Goal: Information Seeking & Learning: Learn about a topic

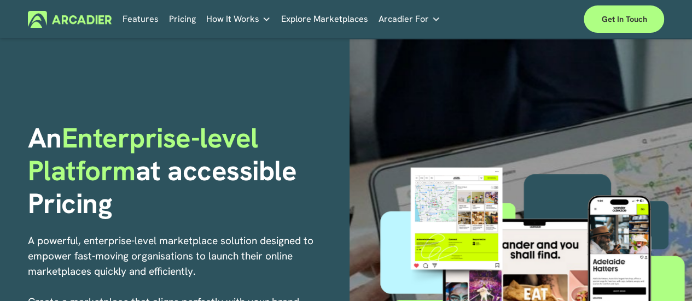
click at [175, 20] on link "Pricing" at bounding box center [182, 19] width 27 height 17
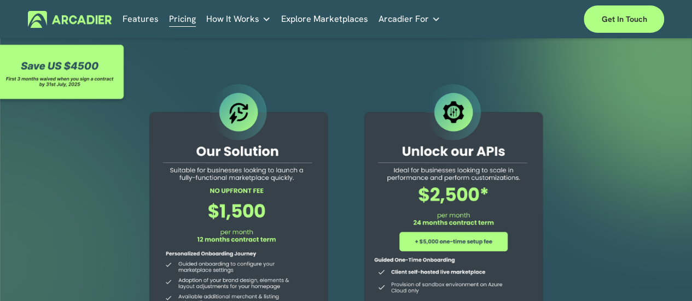
click at [142, 22] on link "Features" at bounding box center [140, 19] width 36 height 17
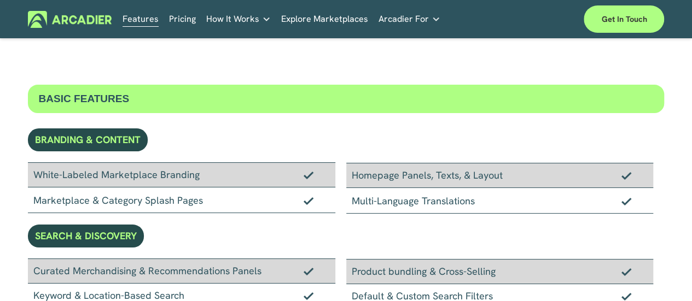
click at [193, 15] on link "Pricing" at bounding box center [182, 19] width 27 height 17
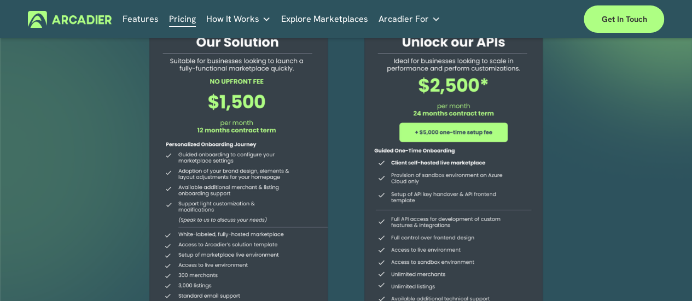
scroll to position [55, 0]
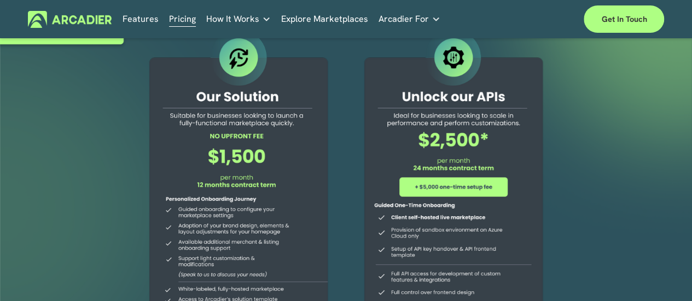
click at [300, 14] on link "Explore Marketplaces" at bounding box center [324, 19] width 87 height 17
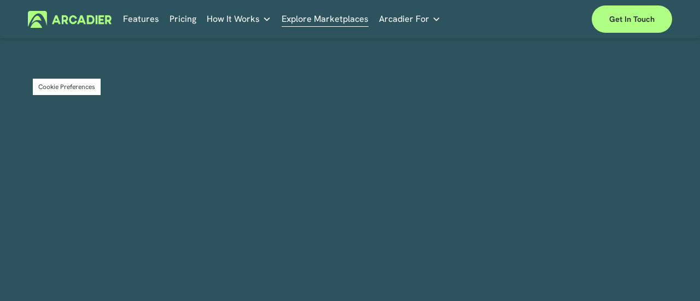
click at [412, 21] on span "Arcadier For" at bounding box center [404, 18] width 50 height 15
click at [420, 17] on span "Arcadier For" at bounding box center [404, 18] width 50 height 15
click at [251, 21] on span "How It Works" at bounding box center [233, 18] width 53 height 15
click at [0, 0] on h4 "How It Works" at bounding box center [0, 0] width 0 height 0
click at [313, 65] on div at bounding box center [350, 53] width 644 height 28
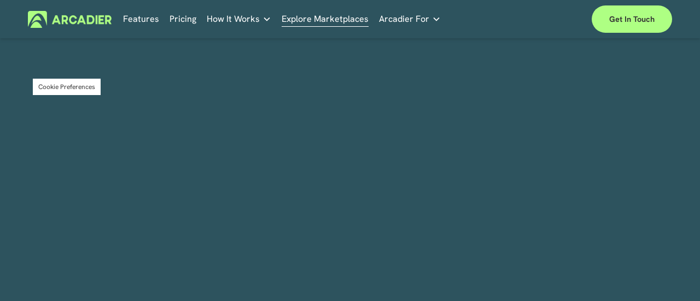
click at [0, 0] on link "Economic Development Designed to support your visitor economy agenda and invest…" at bounding box center [0, 0] width 0 height 0
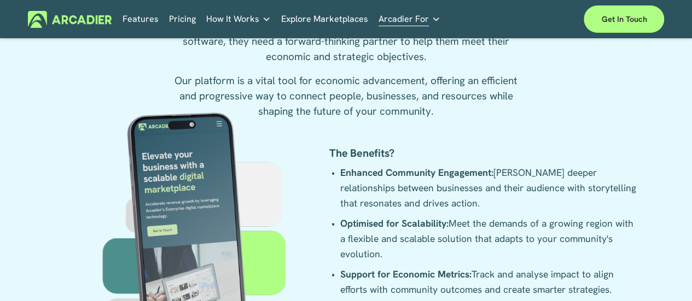
scroll to position [1585, 0]
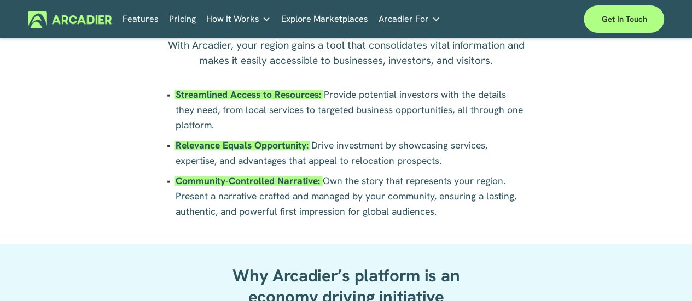
click at [146, 20] on link "Features" at bounding box center [140, 19] width 36 height 17
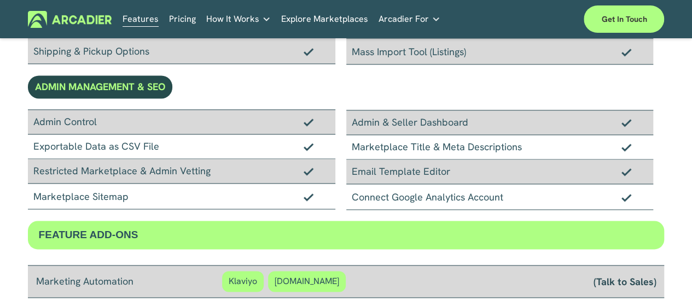
scroll to position [590, 0]
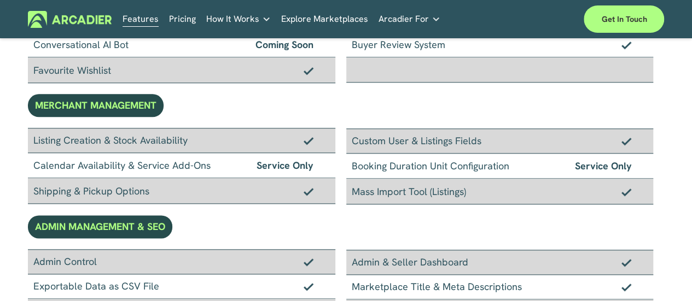
click at [177, 22] on link "Pricing" at bounding box center [182, 19] width 27 height 17
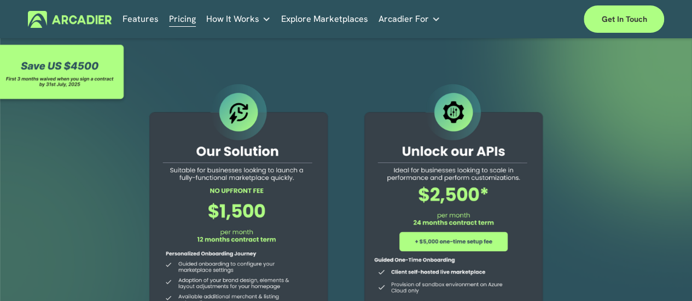
scroll to position [55, 0]
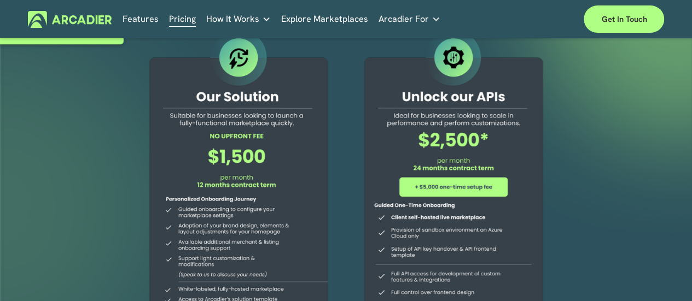
click at [90, 25] on img at bounding box center [70, 19] width 84 height 17
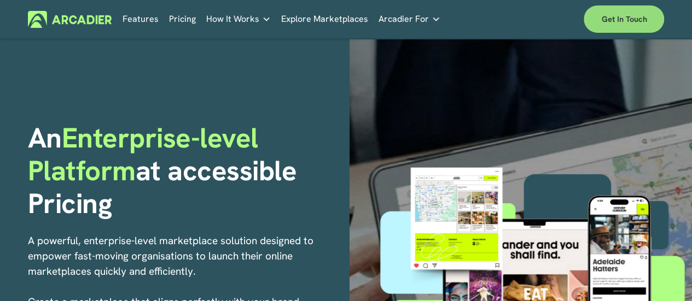
click at [624, 14] on link "Get in touch" at bounding box center [623, 18] width 80 height 27
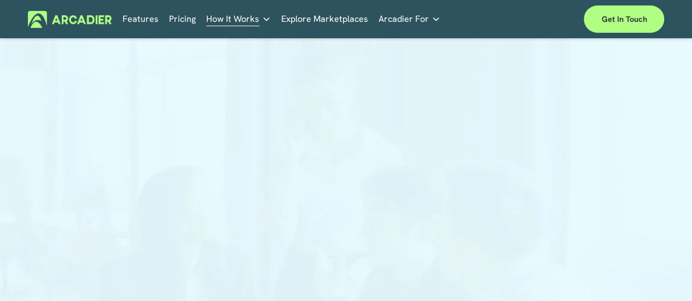
click at [72, 26] on img at bounding box center [70, 19] width 84 height 17
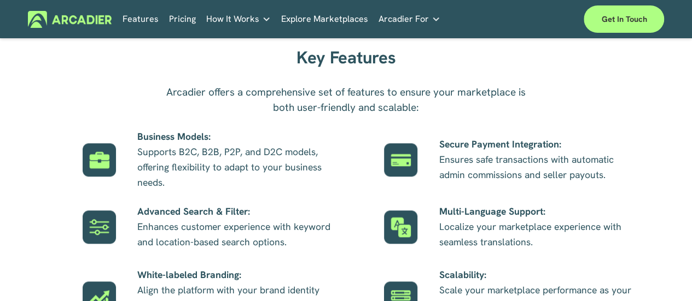
scroll to position [488, 0]
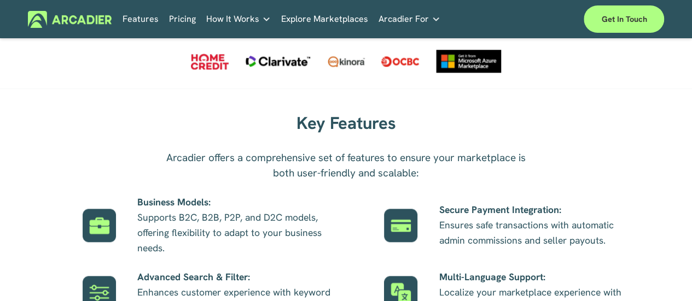
click at [191, 18] on link "Pricing" at bounding box center [182, 19] width 27 height 17
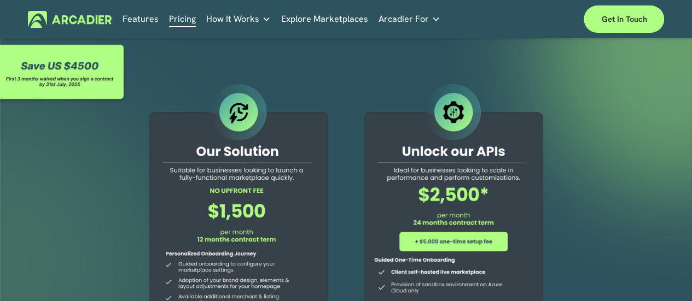
click at [264, 138] on div at bounding box center [238, 264] width 207 height 367
click at [244, 165] on div at bounding box center [238, 264] width 207 height 367
click at [239, 189] on div at bounding box center [238, 264] width 207 height 367
click at [63, 19] on img at bounding box center [70, 19] width 84 height 17
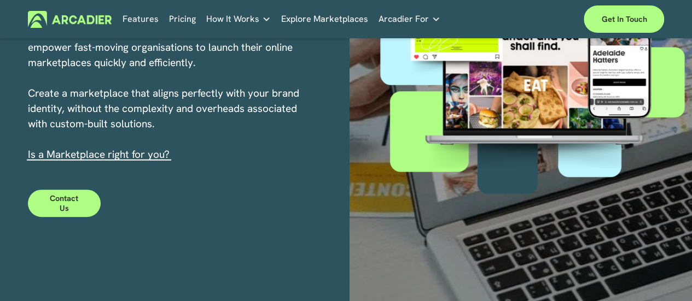
scroll to position [273, 0]
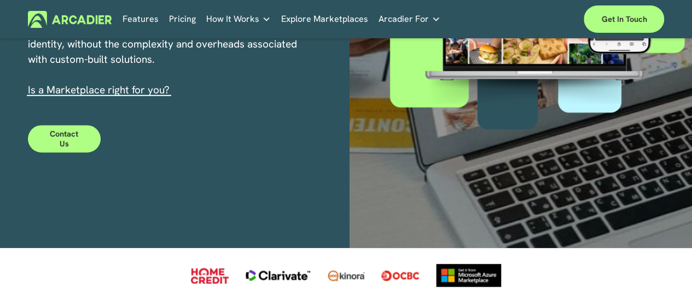
click at [142, 97] on link "s a Marketplace right for you?" at bounding box center [100, 90] width 139 height 14
